Goal: Task Accomplishment & Management: Manage account settings

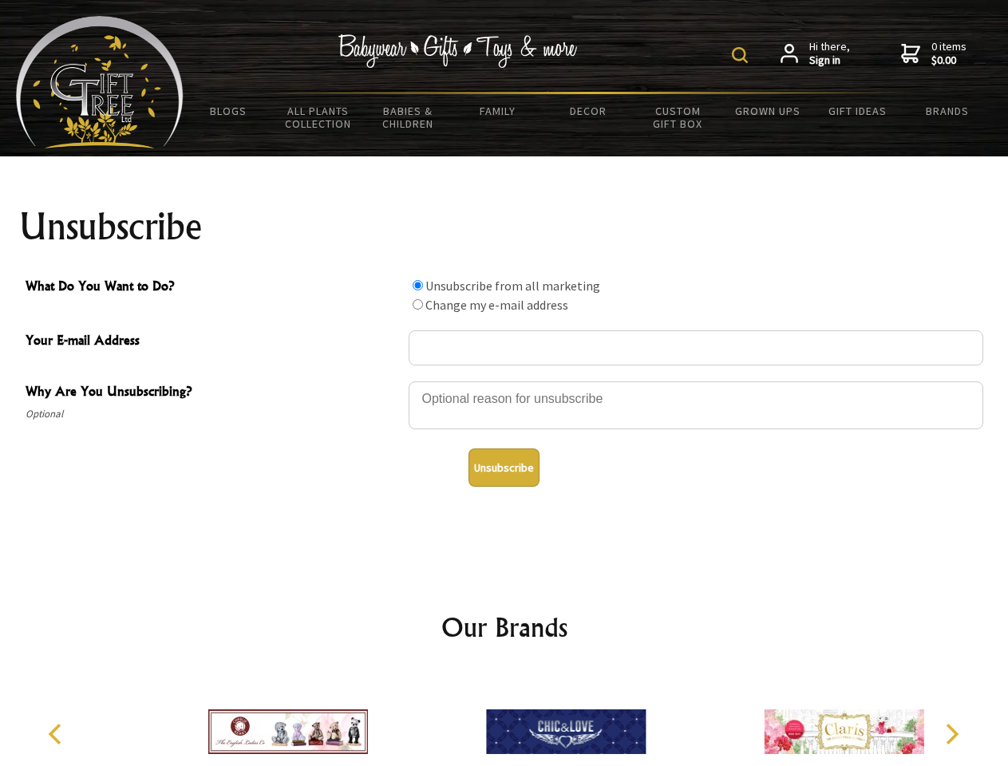
click at [742, 55] on img at bounding box center [740, 55] width 16 height 16
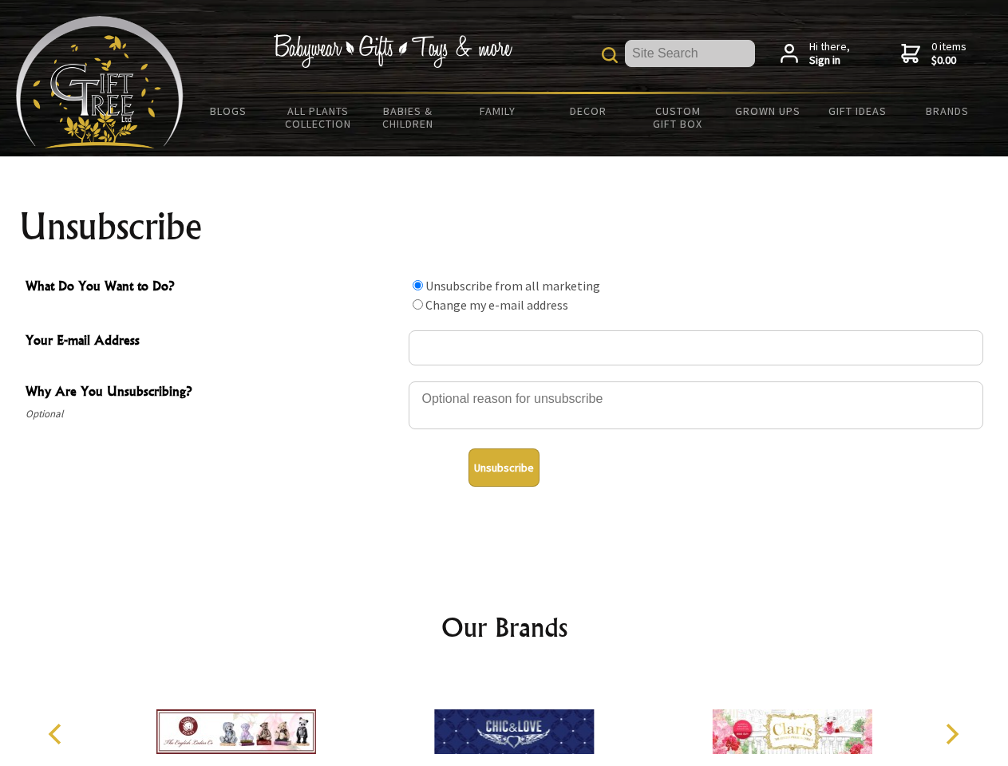
click at [504, 381] on div at bounding box center [695, 408] width 574 height 56
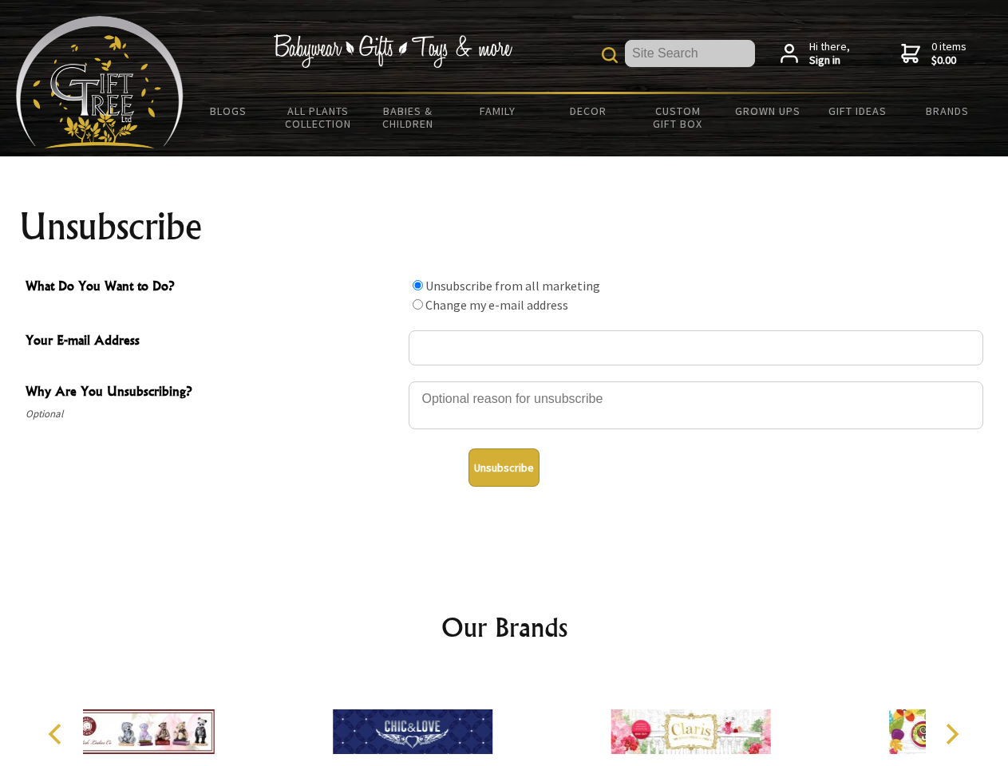
click at [417, 285] on input "What Do You Want to Do?" at bounding box center [417, 285] width 10 height 10
click at [417, 304] on input "What Do You Want to Do?" at bounding box center [417, 304] width 10 height 10
radio input "true"
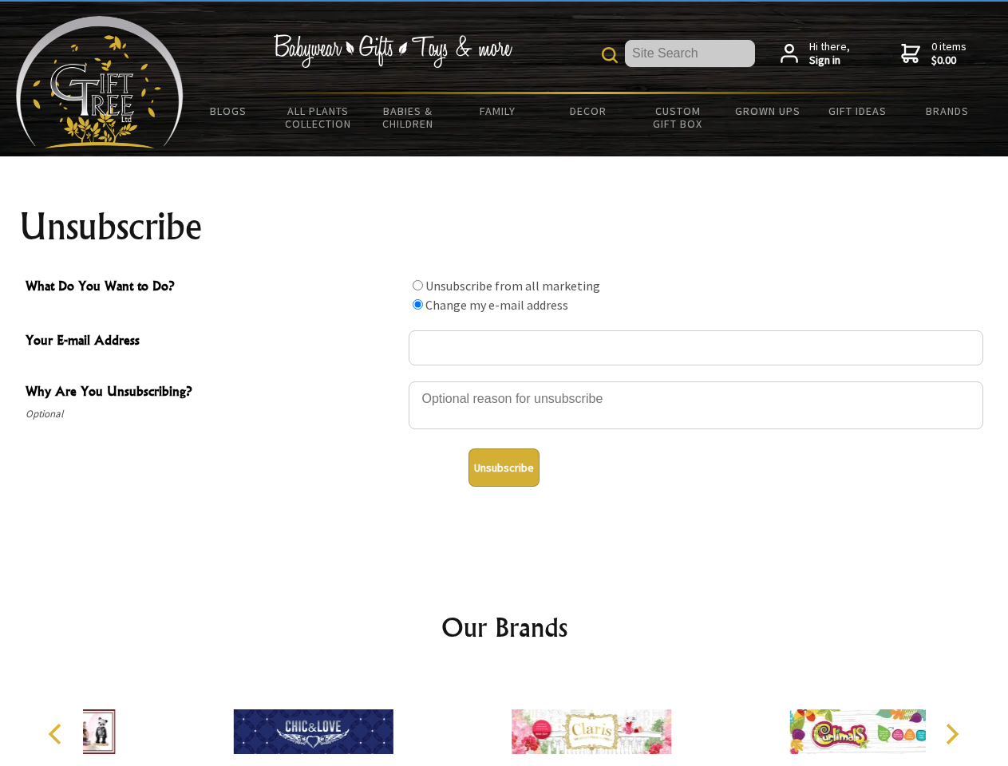
click at [503, 467] on button "Unsubscribe" at bounding box center [503, 467] width 71 height 38
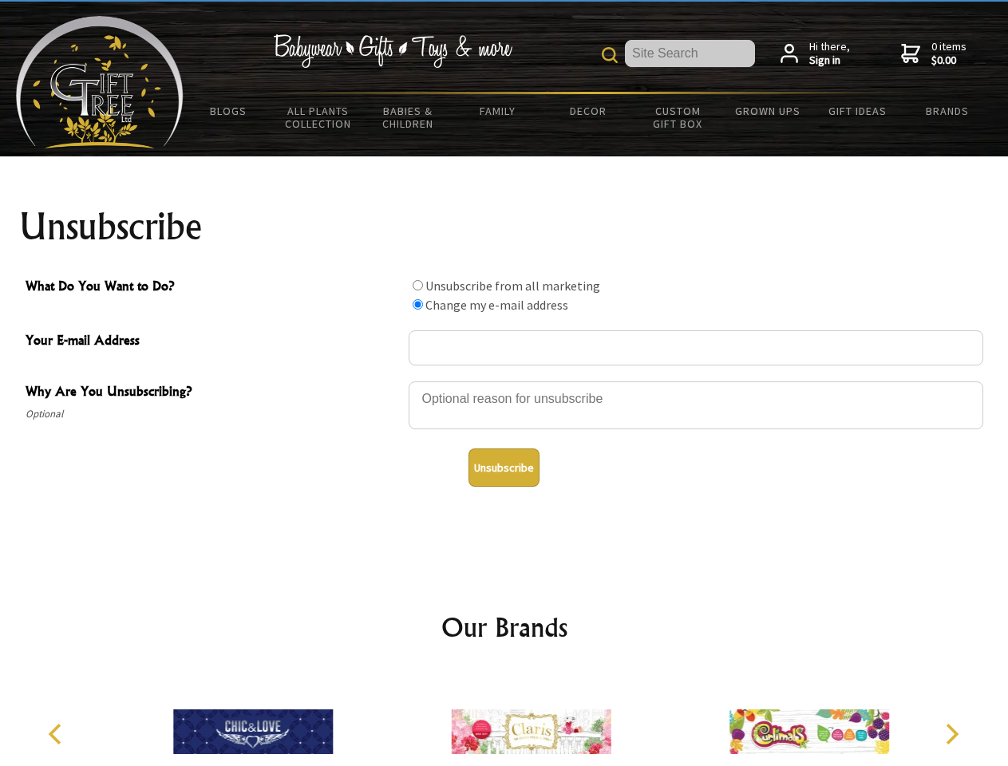
click at [57, 734] on icon "Previous" at bounding box center [56, 734] width 21 height 21
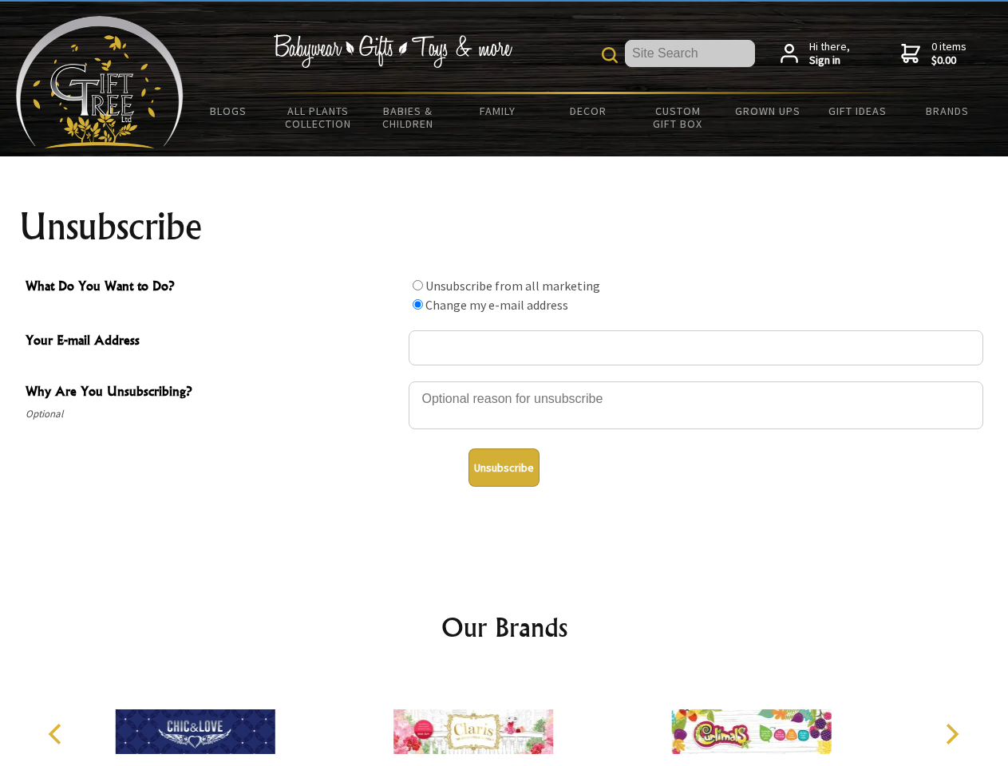
click at [951, 734] on icon "Next" at bounding box center [950, 734] width 21 height 21
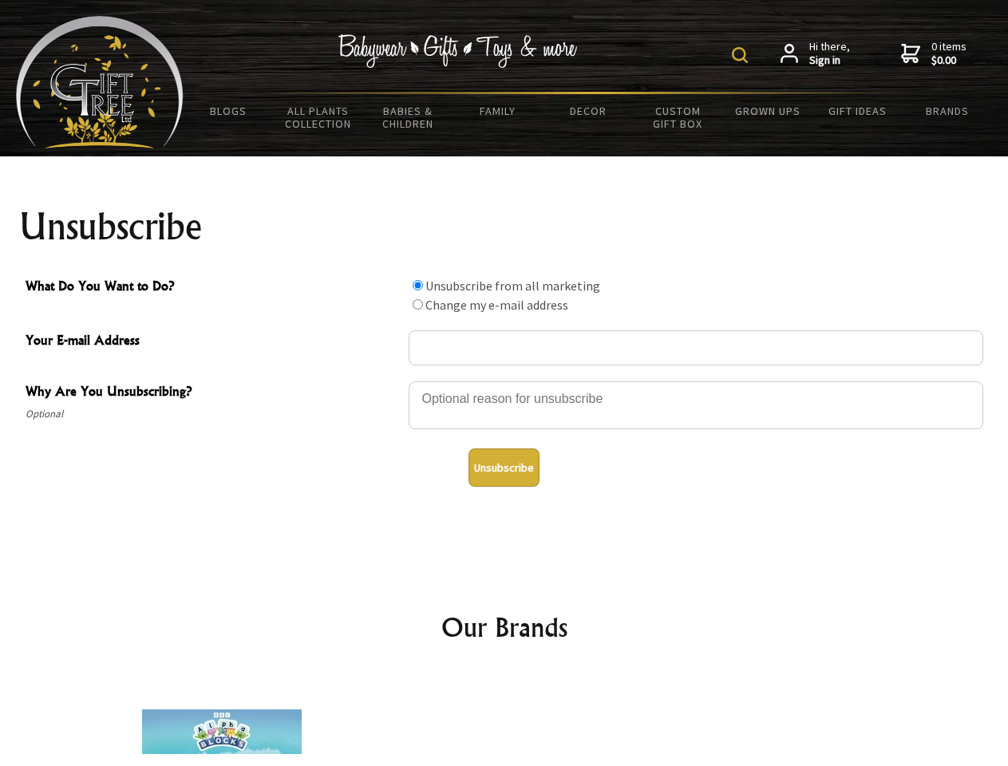
click at [742, 55] on img at bounding box center [740, 55] width 16 height 16
click at [504, 381] on div at bounding box center [695, 408] width 574 height 56
click at [417, 285] on input "What Do You Want to Do?" at bounding box center [417, 285] width 10 height 10
click at [417, 304] on input "What Do You Want to Do?" at bounding box center [417, 304] width 10 height 10
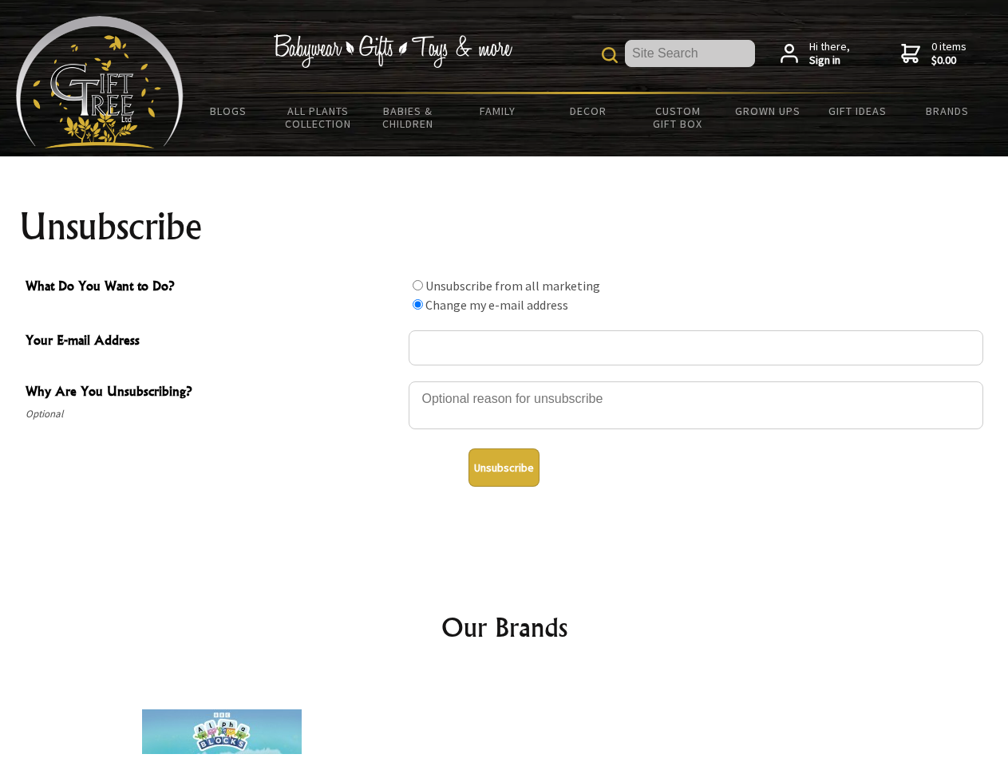
radio input "true"
click at [503, 467] on button "Unsubscribe" at bounding box center [503, 467] width 71 height 38
